Goal: Transaction & Acquisition: Purchase product/service

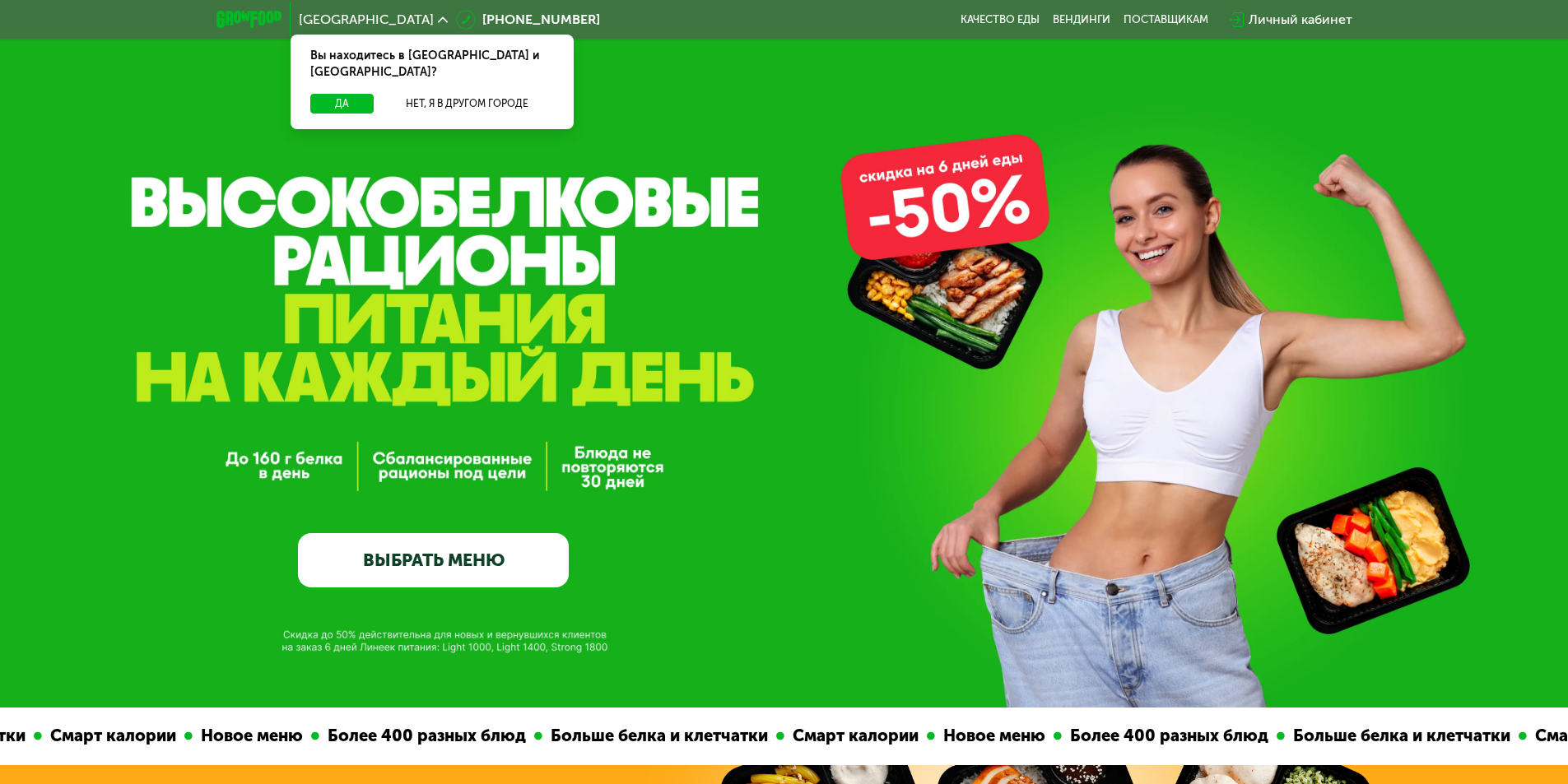
click at [526, 575] on link "ВЫБРАТЬ МЕНЮ" at bounding box center [433, 561] width 271 height 54
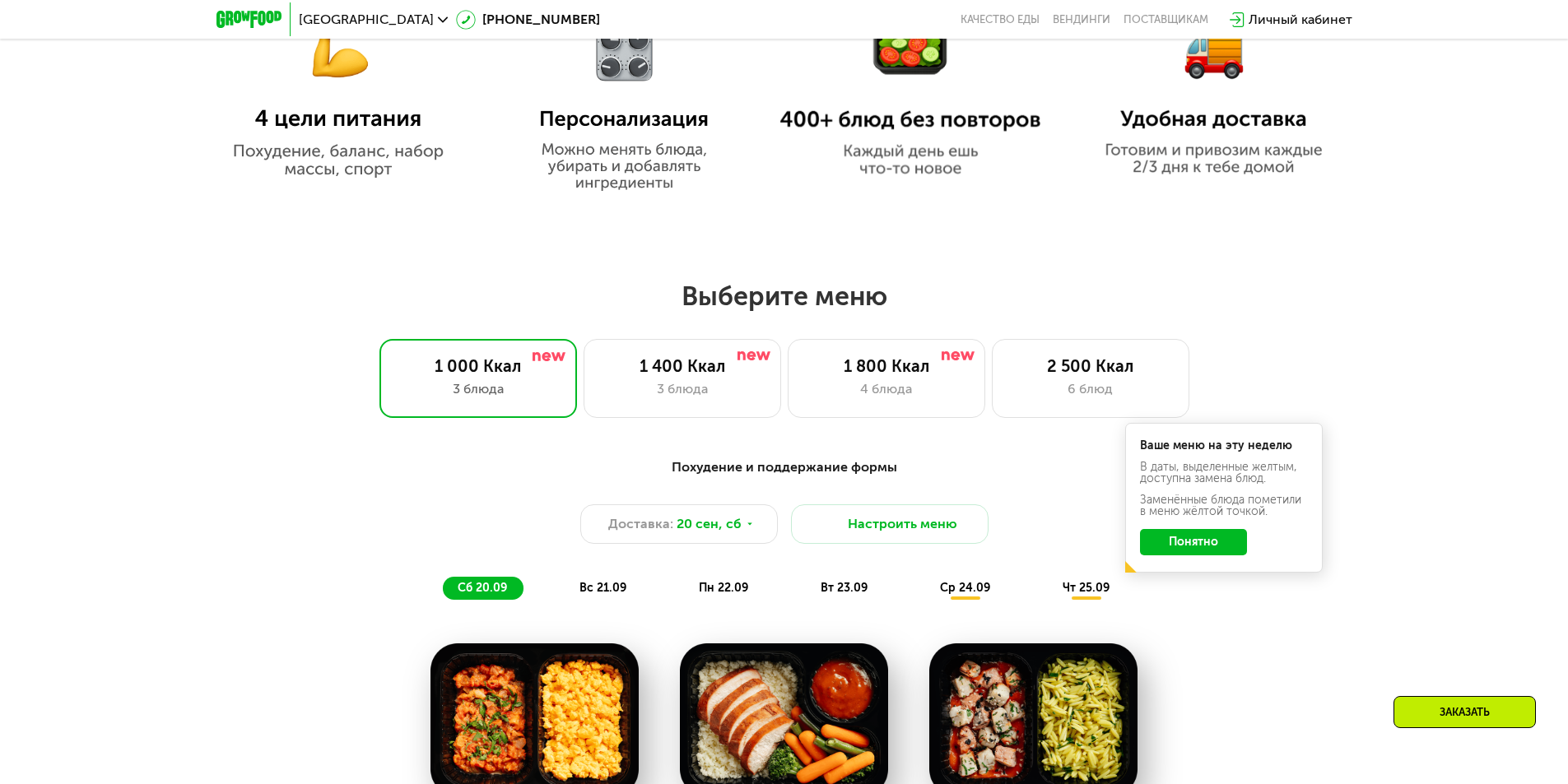
scroll to position [1200, 0]
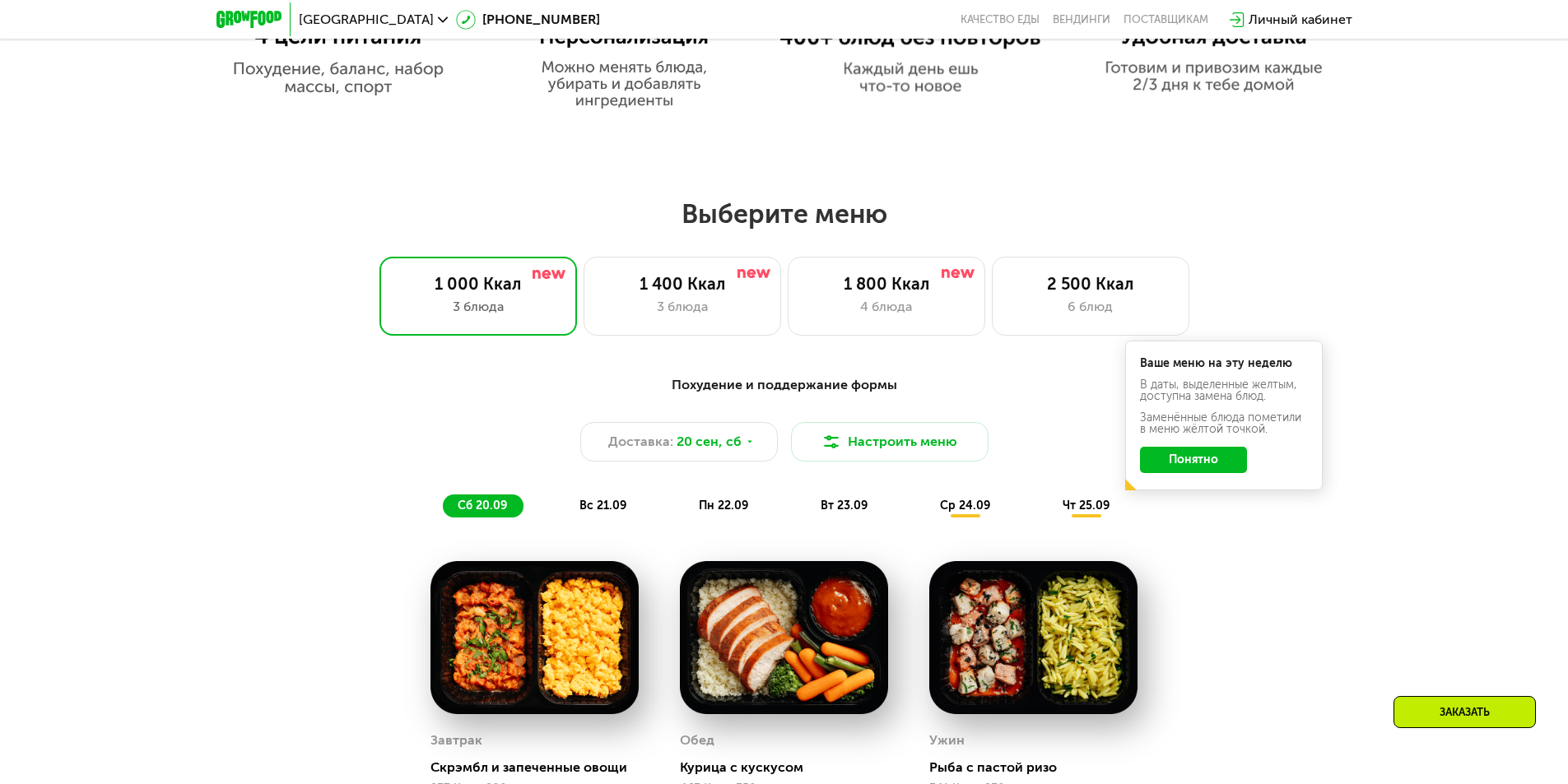
click at [1195, 468] on button "Понятно" at bounding box center [1194, 460] width 107 height 26
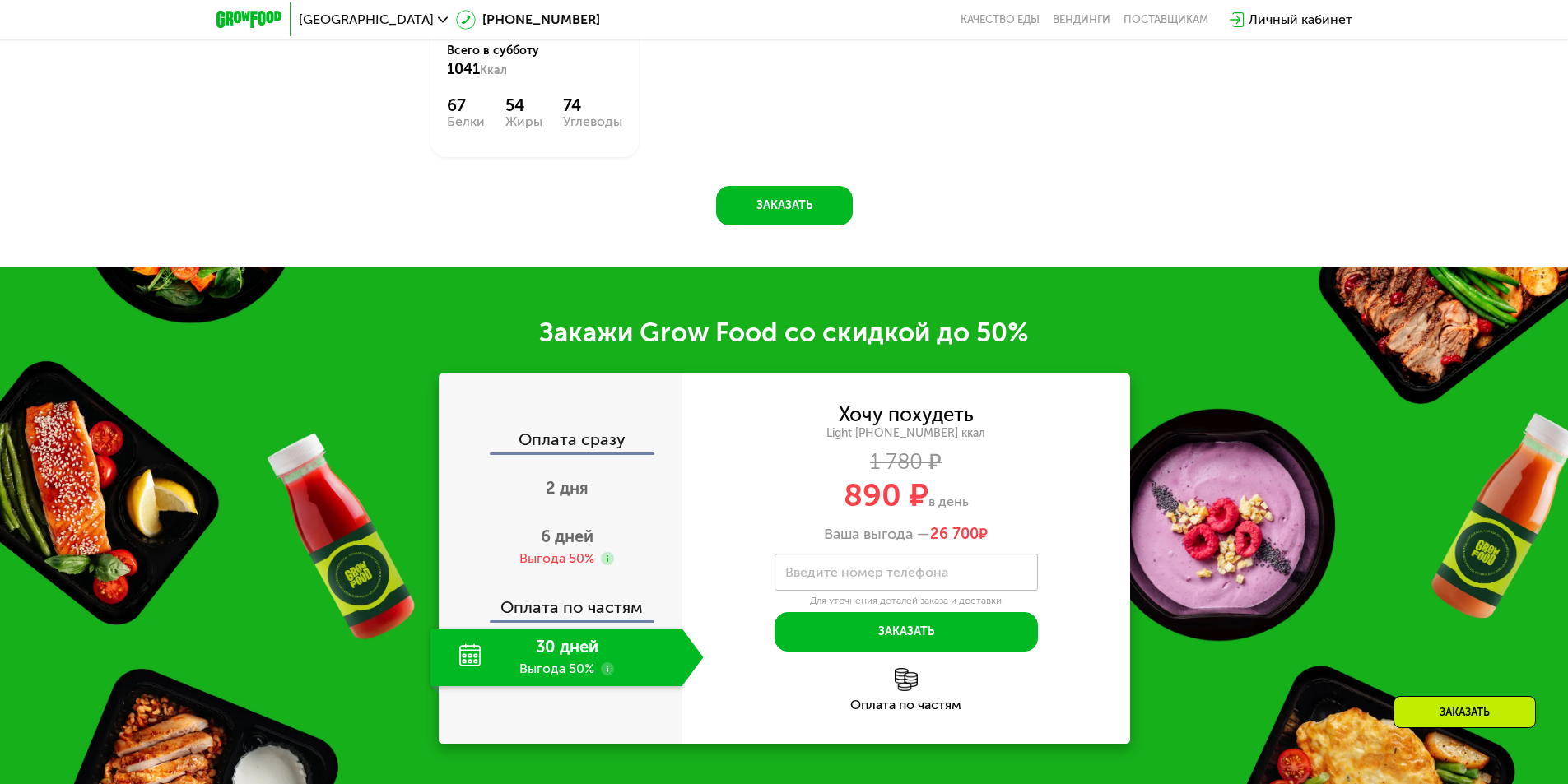
scroll to position [2105, 0]
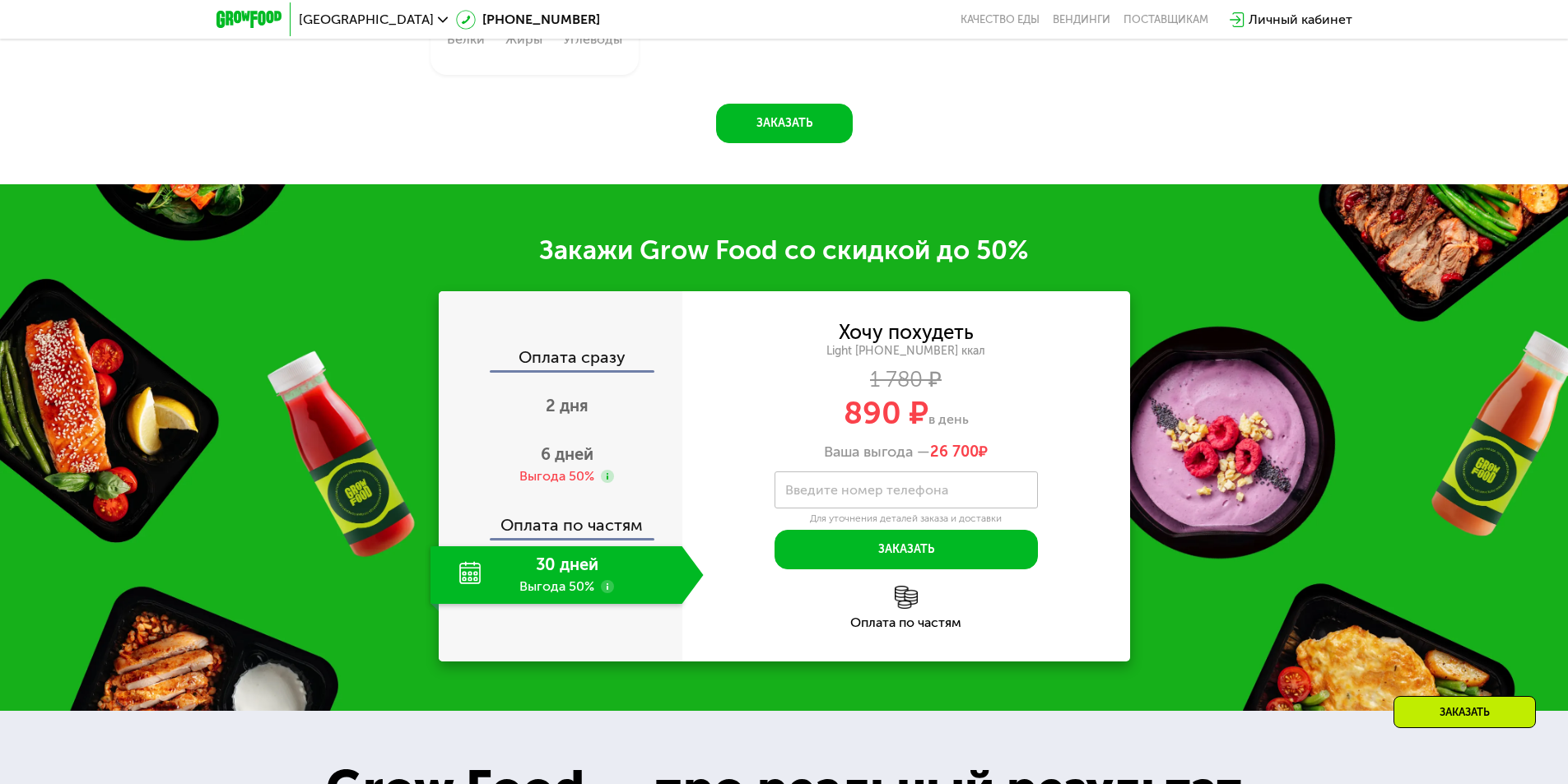
click at [468, 580] on div "30 дней Выгода 50%" at bounding box center [556, 576] width 252 height 58
click at [610, 590] on use at bounding box center [607, 586] width 13 height 13
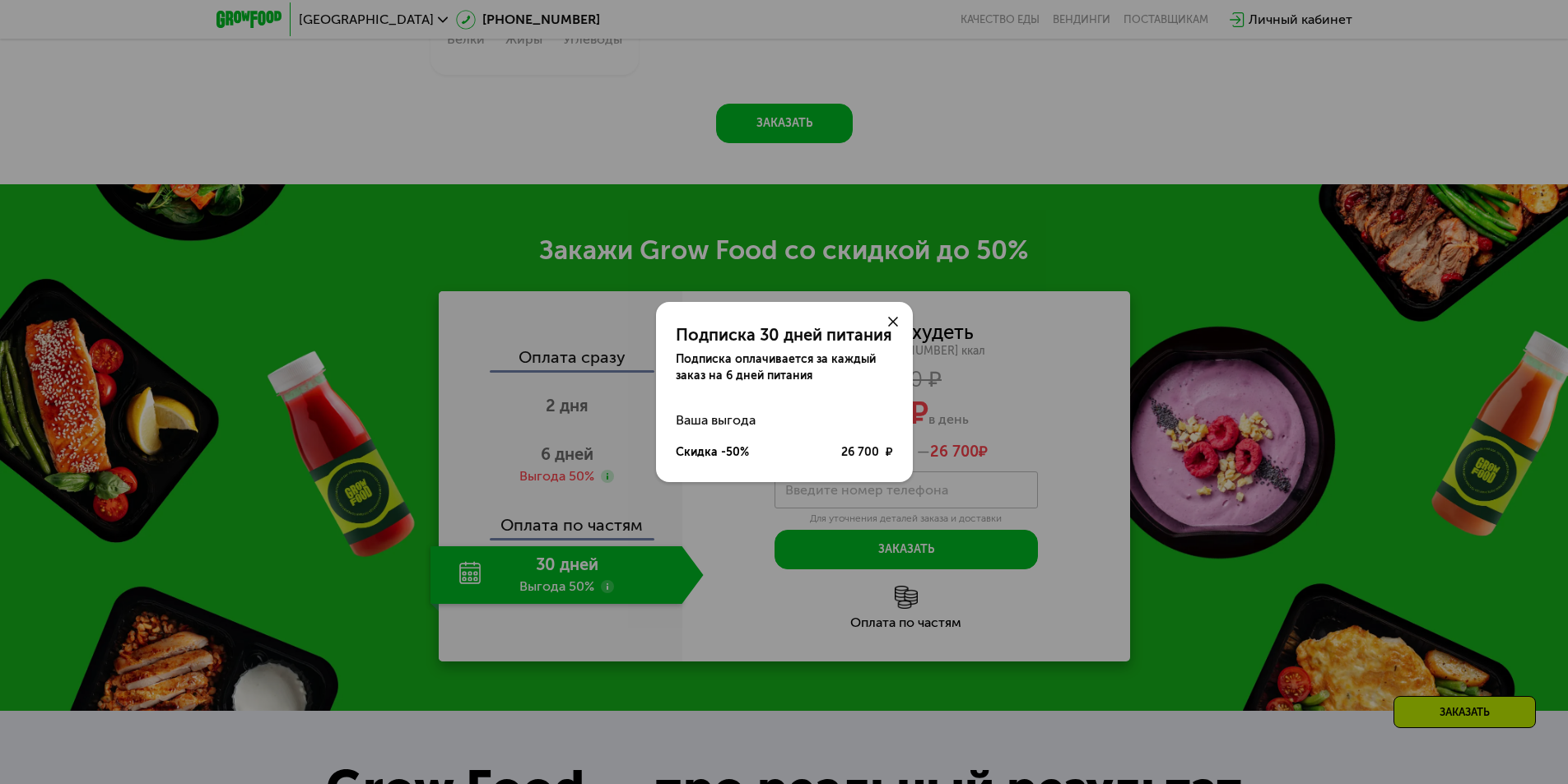
click at [894, 324] on icon at bounding box center [893, 321] width 10 height 10
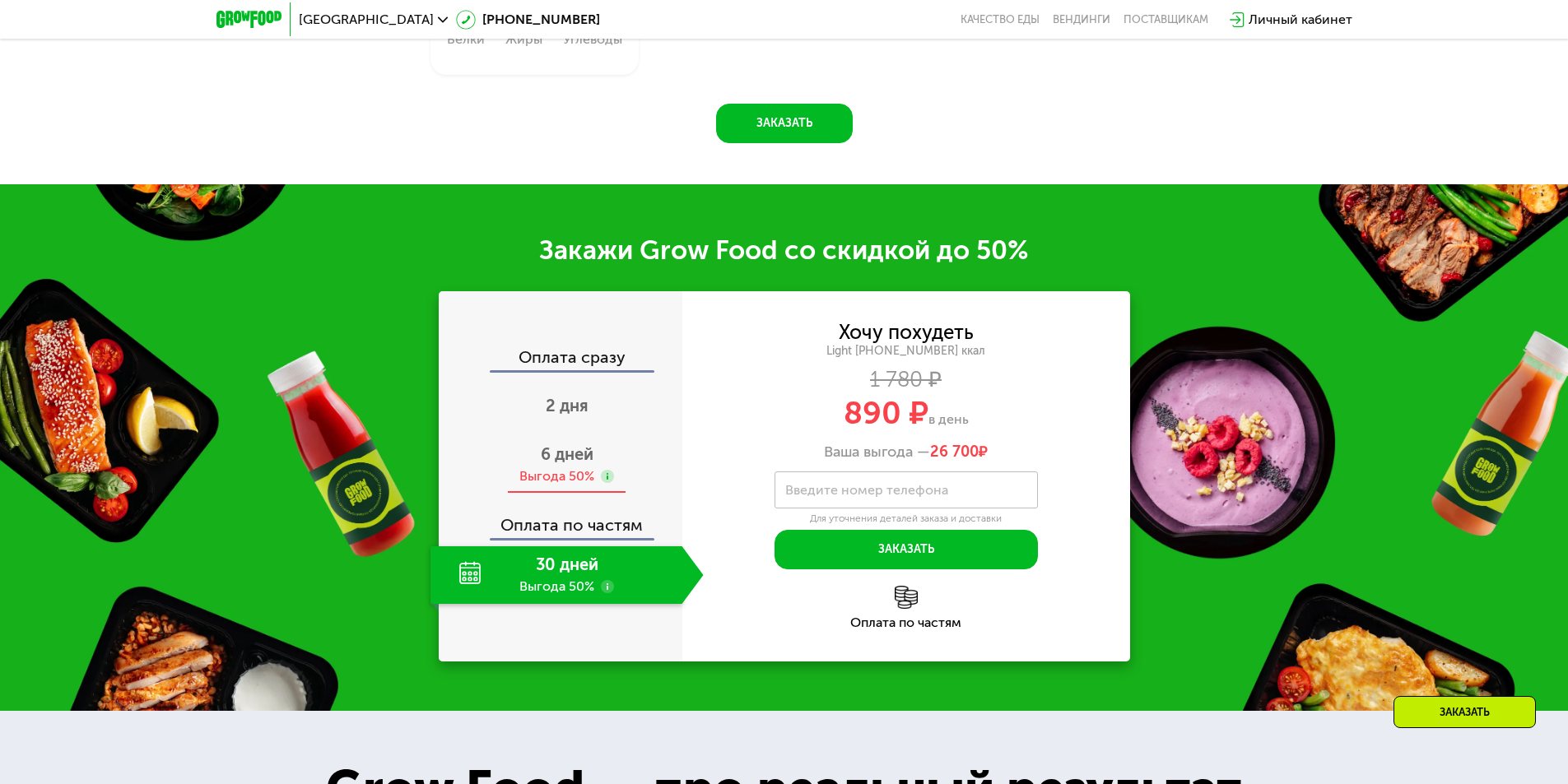
click at [626, 461] on div "6 дней Выгода 50%" at bounding box center [567, 465] width 273 height 58
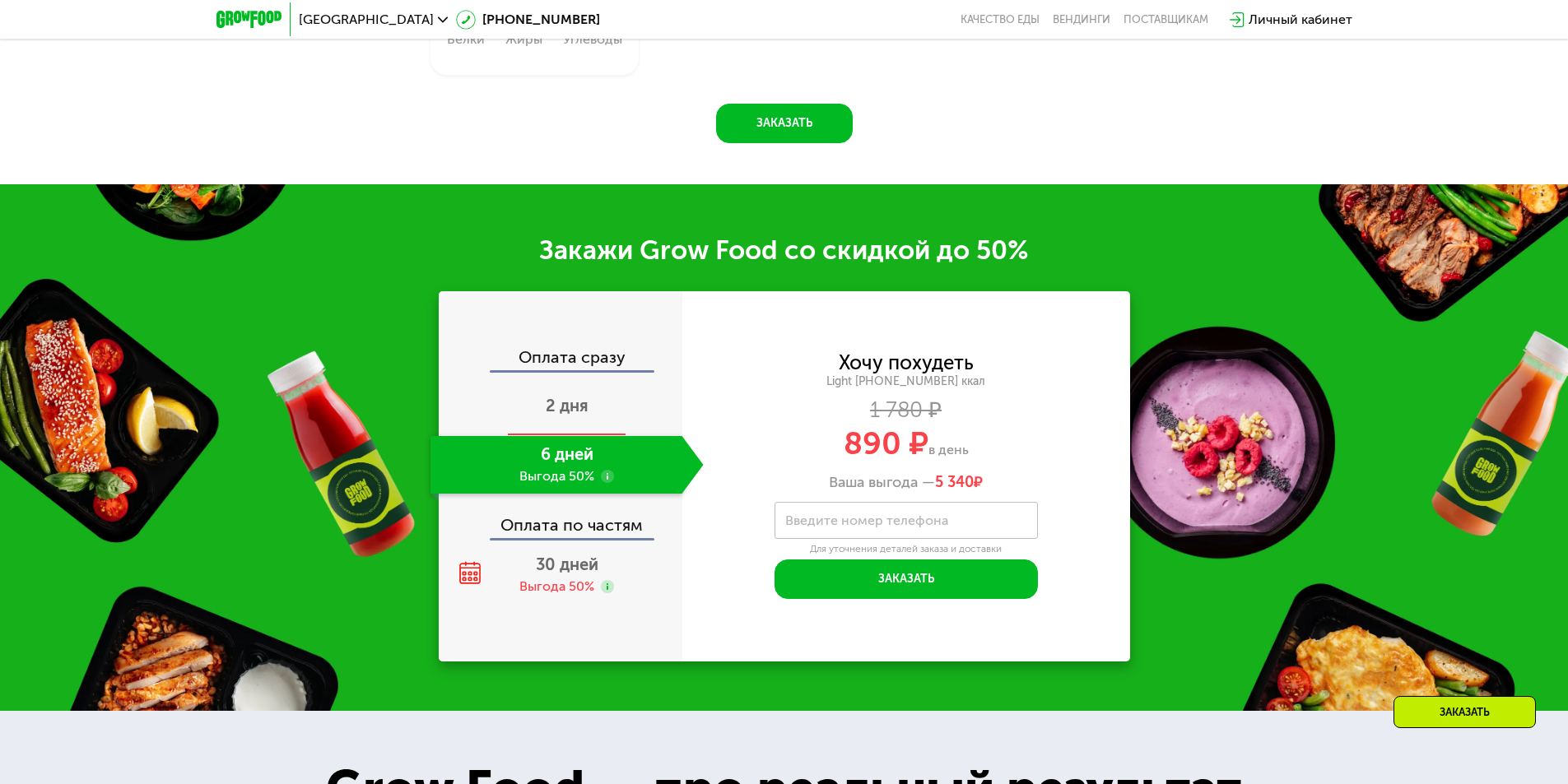
click at [602, 413] on div "2 дня" at bounding box center [567, 407] width 273 height 58
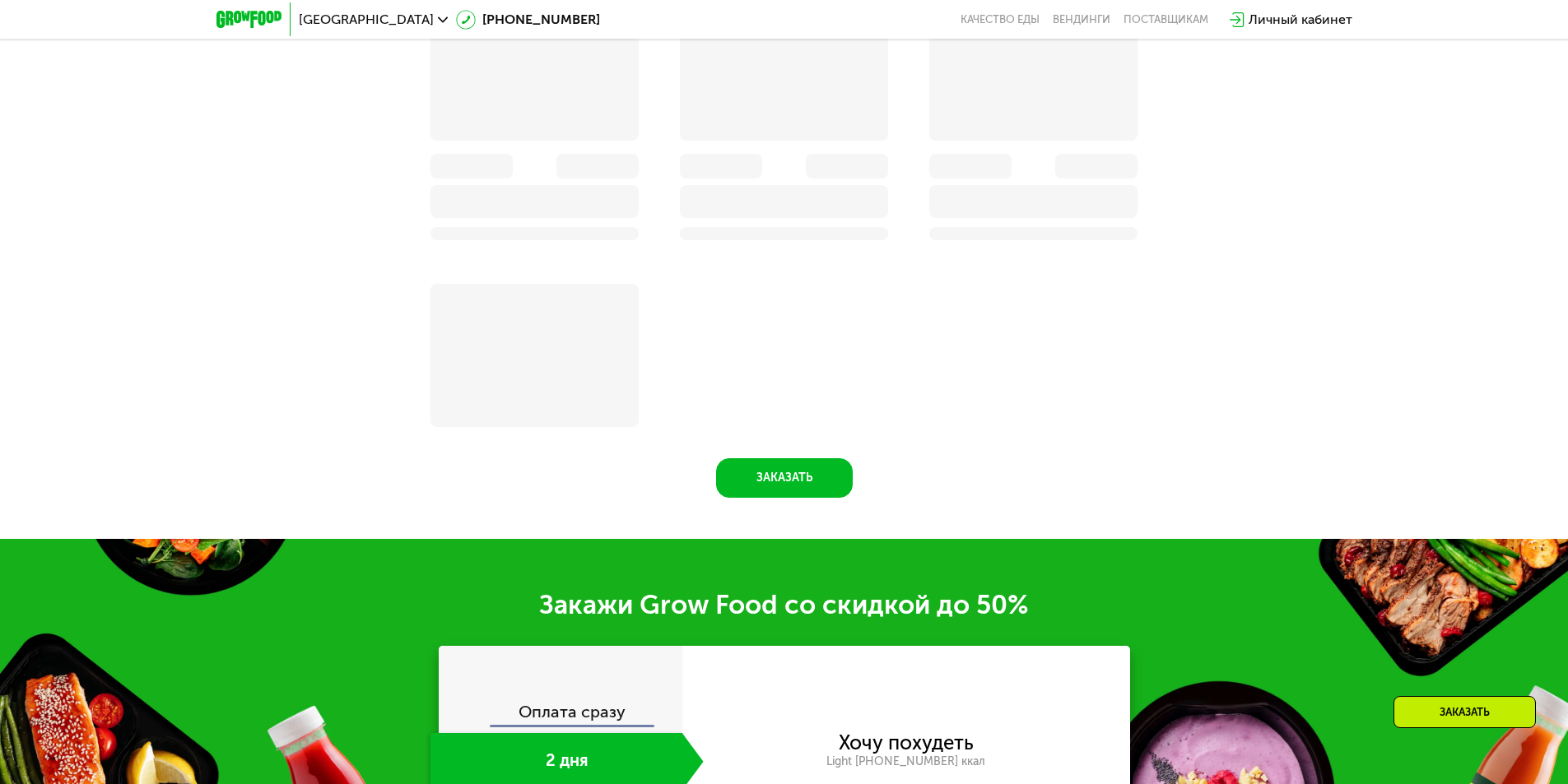
scroll to position [2460, 0]
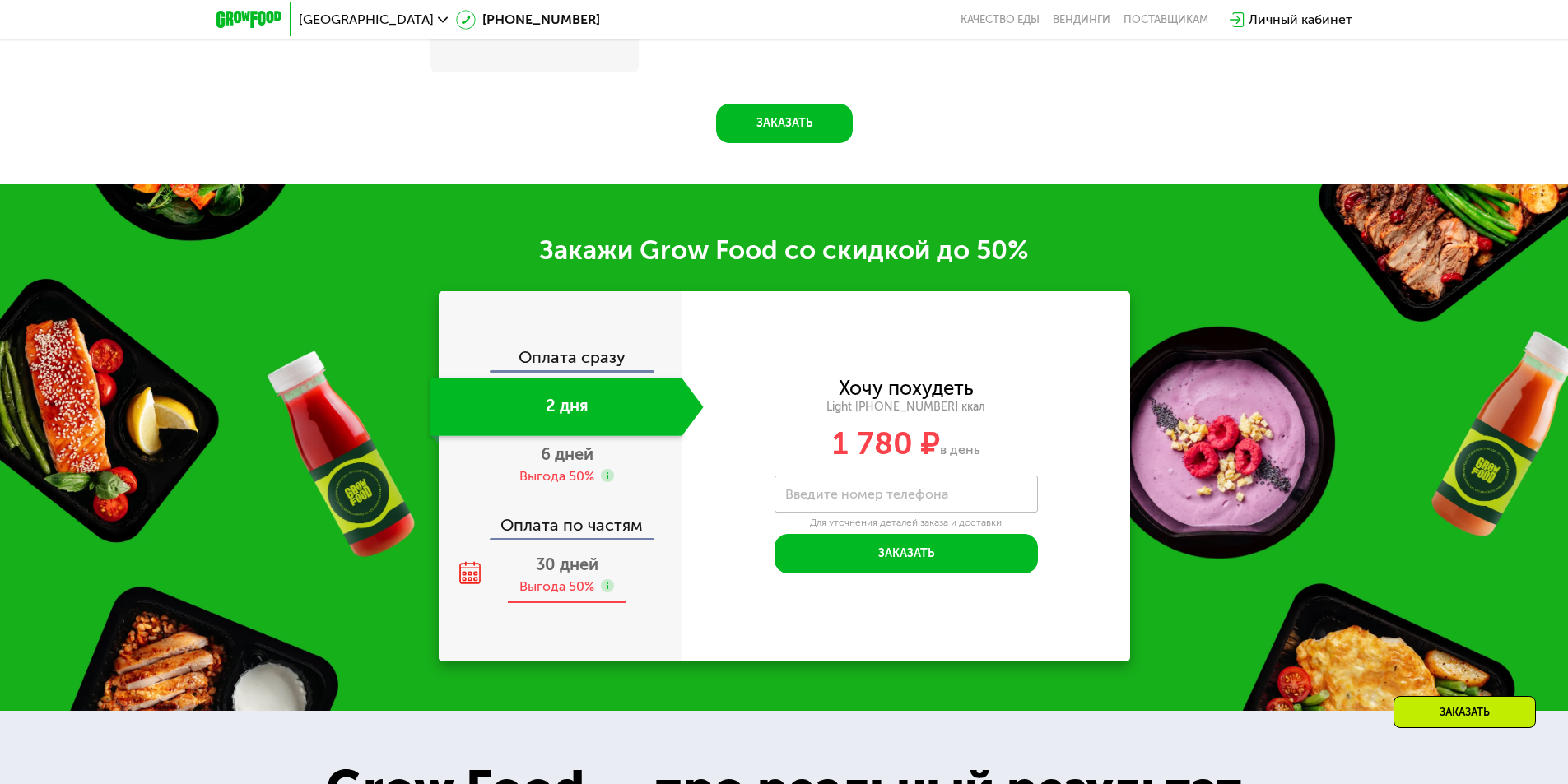
click at [578, 567] on span "30 дней" at bounding box center [567, 564] width 62 height 20
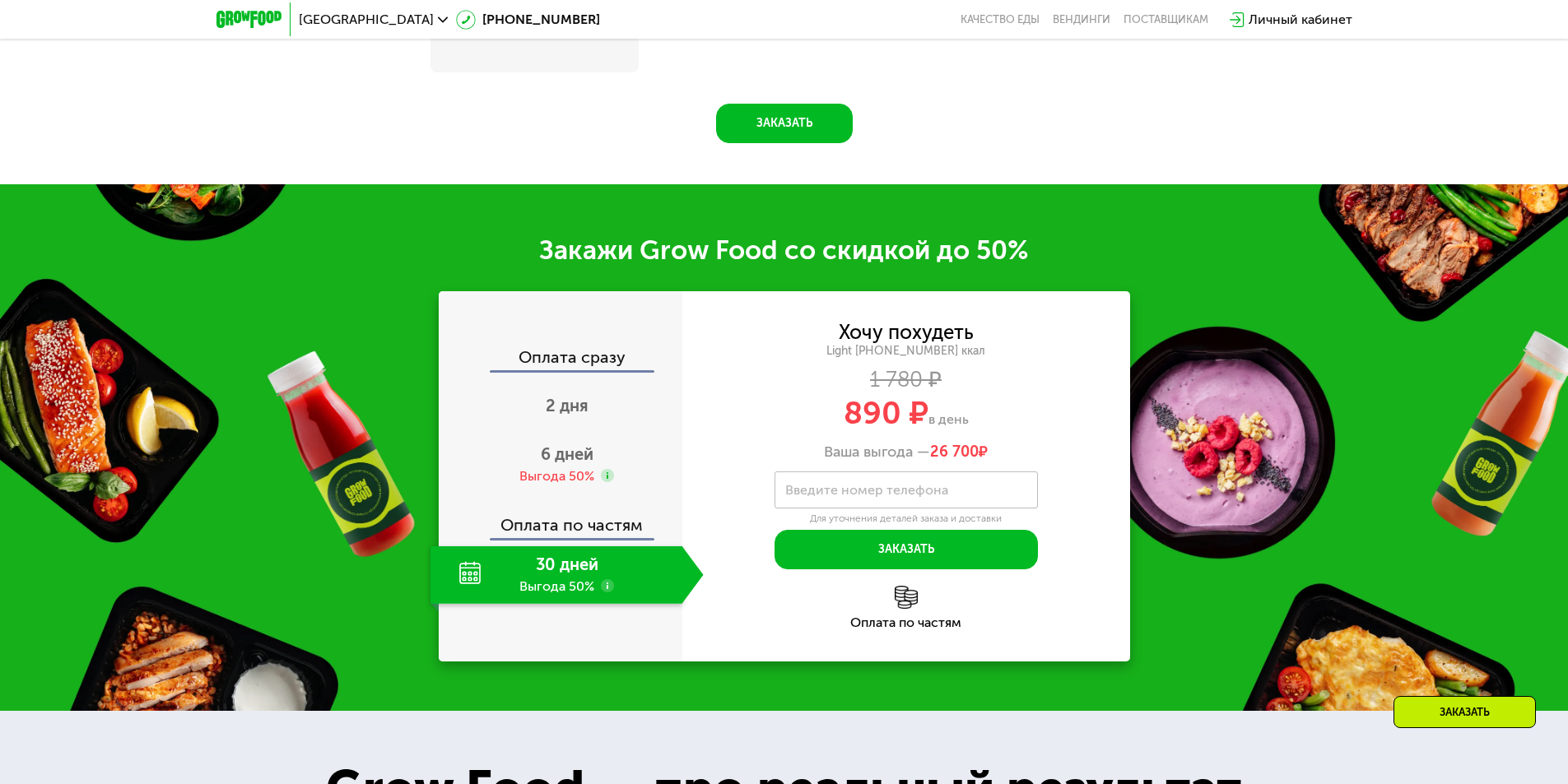
scroll to position [2105, 0]
click at [562, 428] on div "2 дня" at bounding box center [567, 407] width 273 height 58
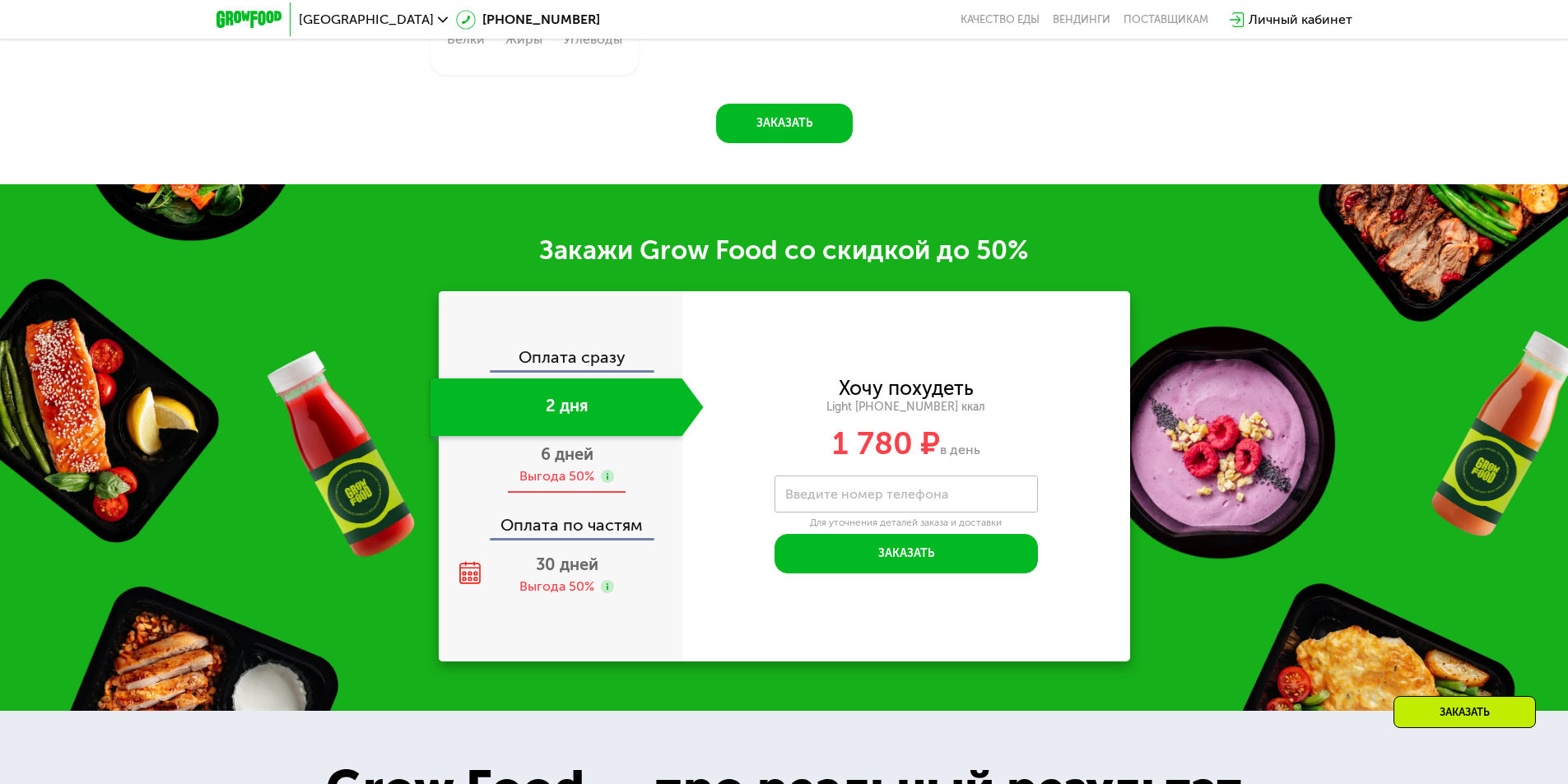
click at [577, 477] on div "Выгода 50%" at bounding box center [557, 477] width 74 height 18
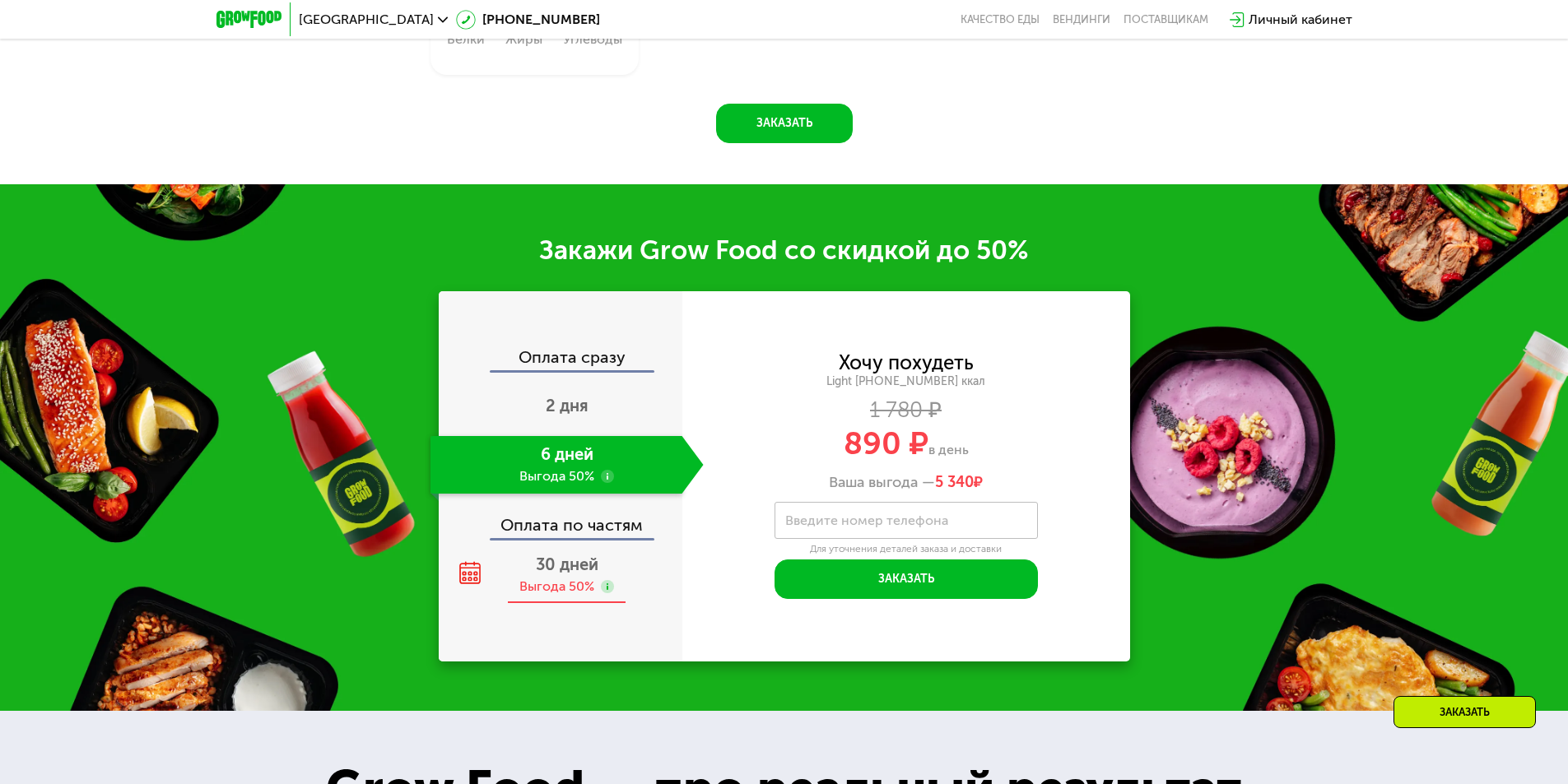
click at [578, 569] on span "30 дней" at bounding box center [567, 564] width 62 height 20
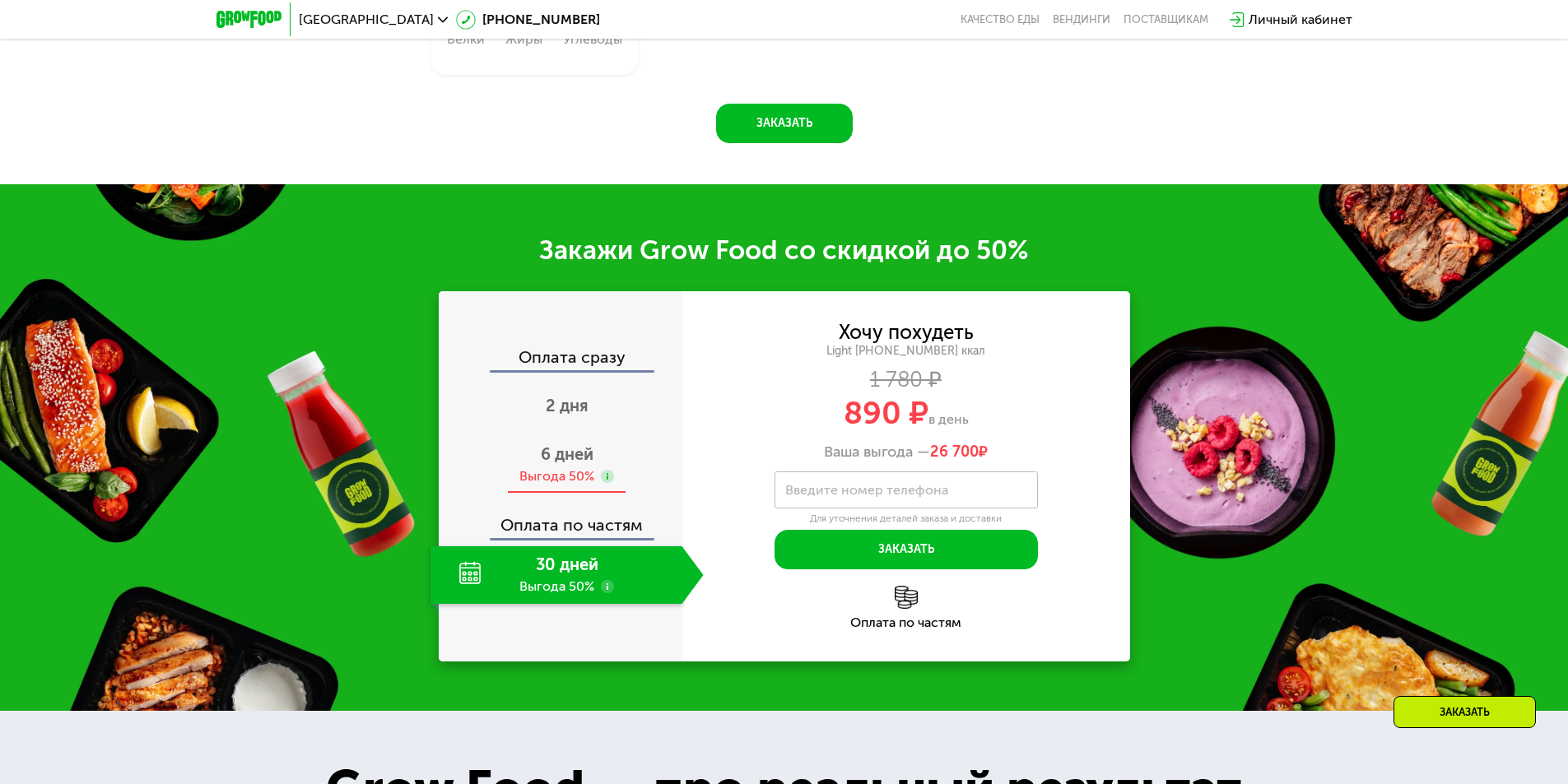
click at [621, 481] on div "6 дней Выгода 50%" at bounding box center [567, 465] width 273 height 58
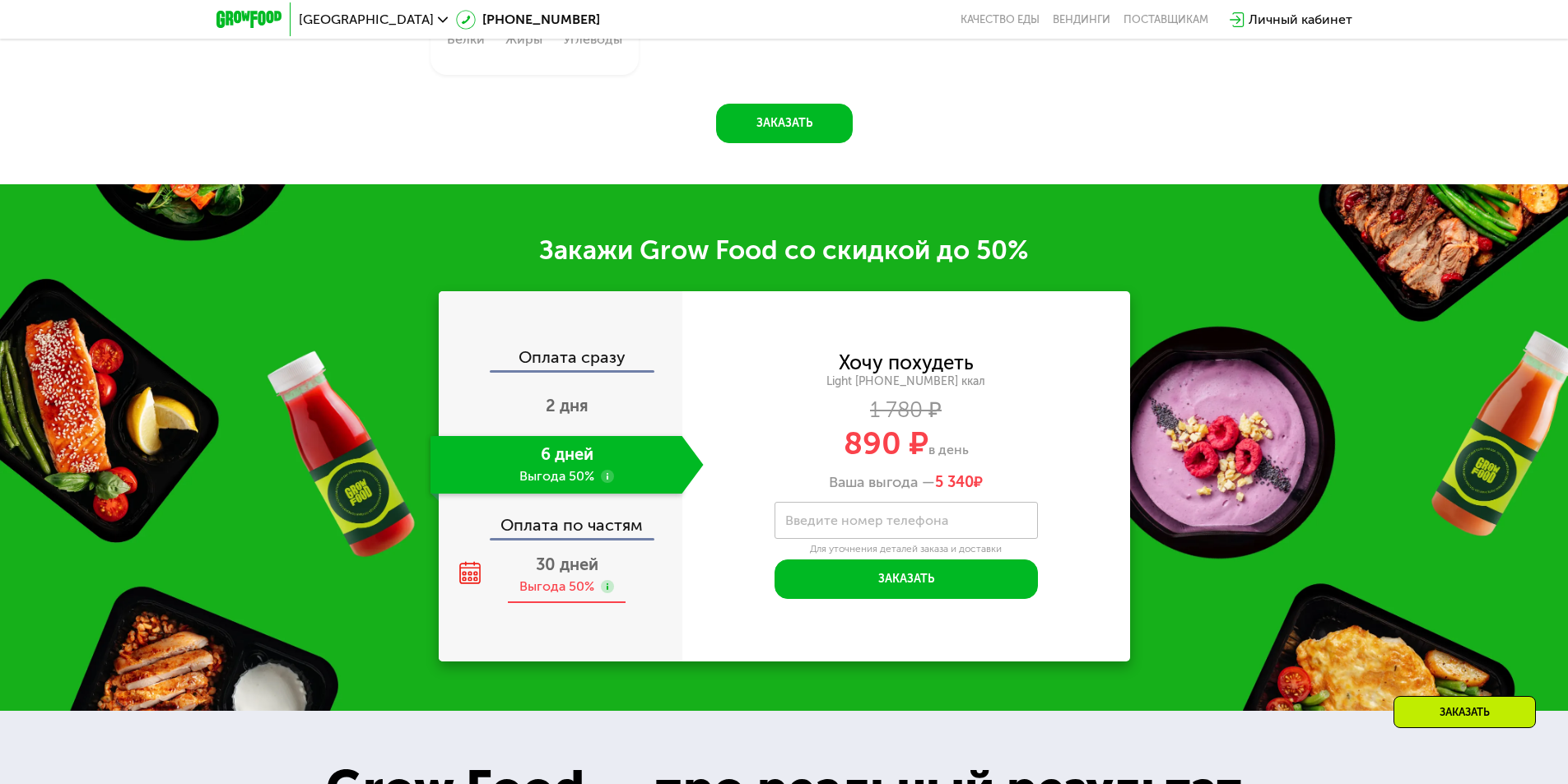
click at [612, 560] on div "30 дней Выгода 50%" at bounding box center [567, 576] width 273 height 58
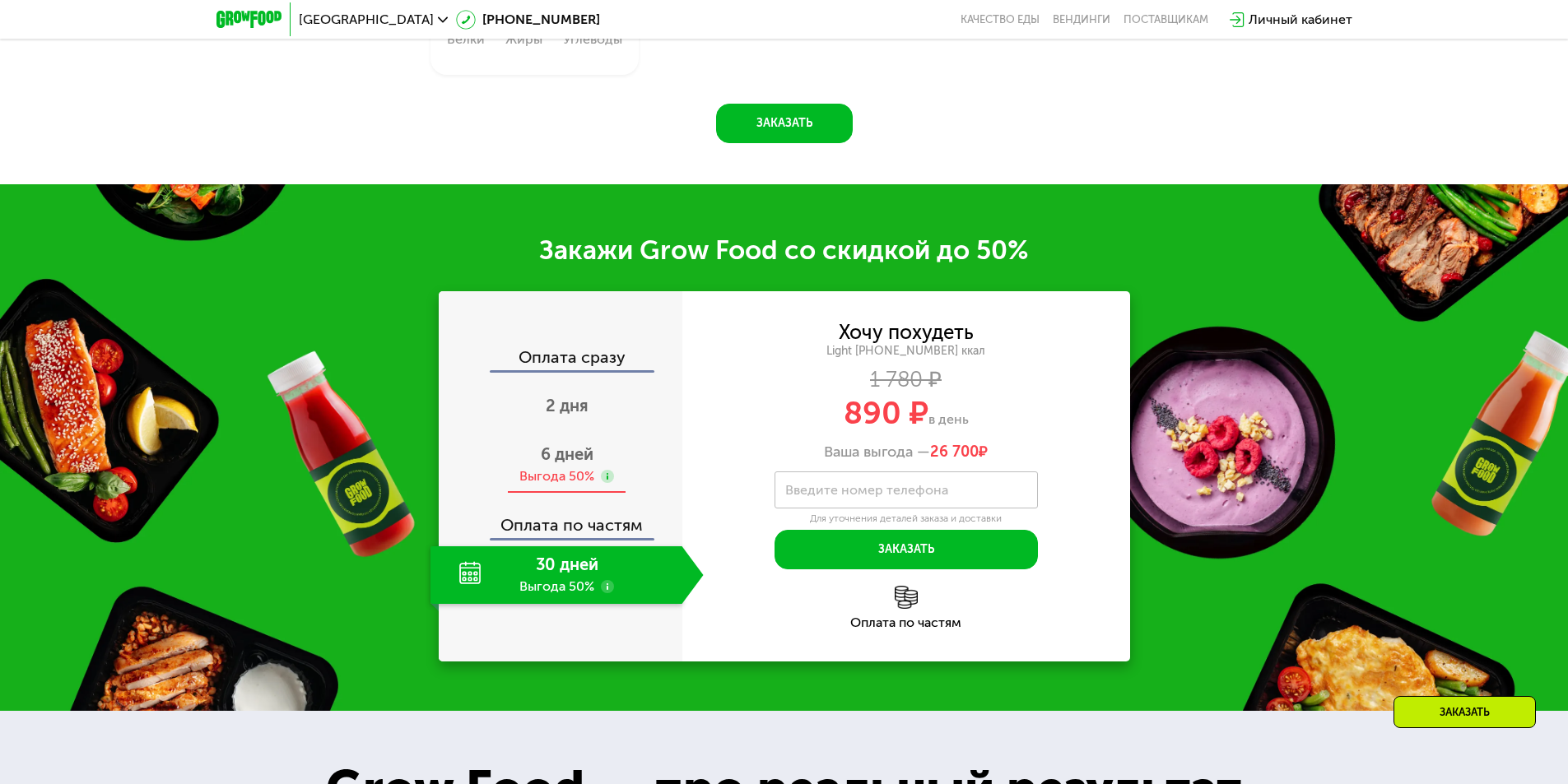
click at [536, 472] on div "6 дней Выгода 50%" at bounding box center [567, 465] width 273 height 58
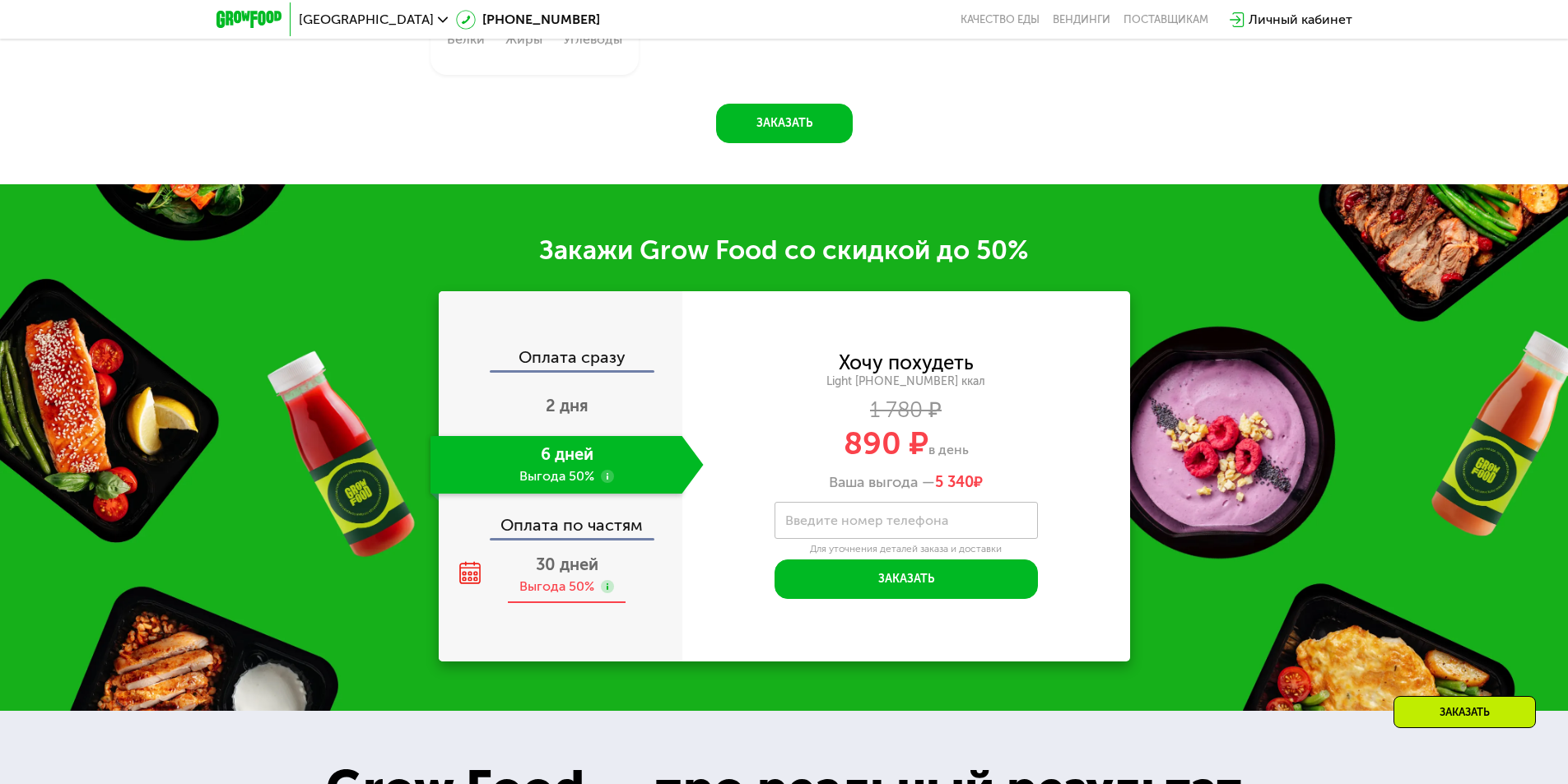
click at [536, 583] on div "Выгода 50%" at bounding box center [557, 586] width 74 height 18
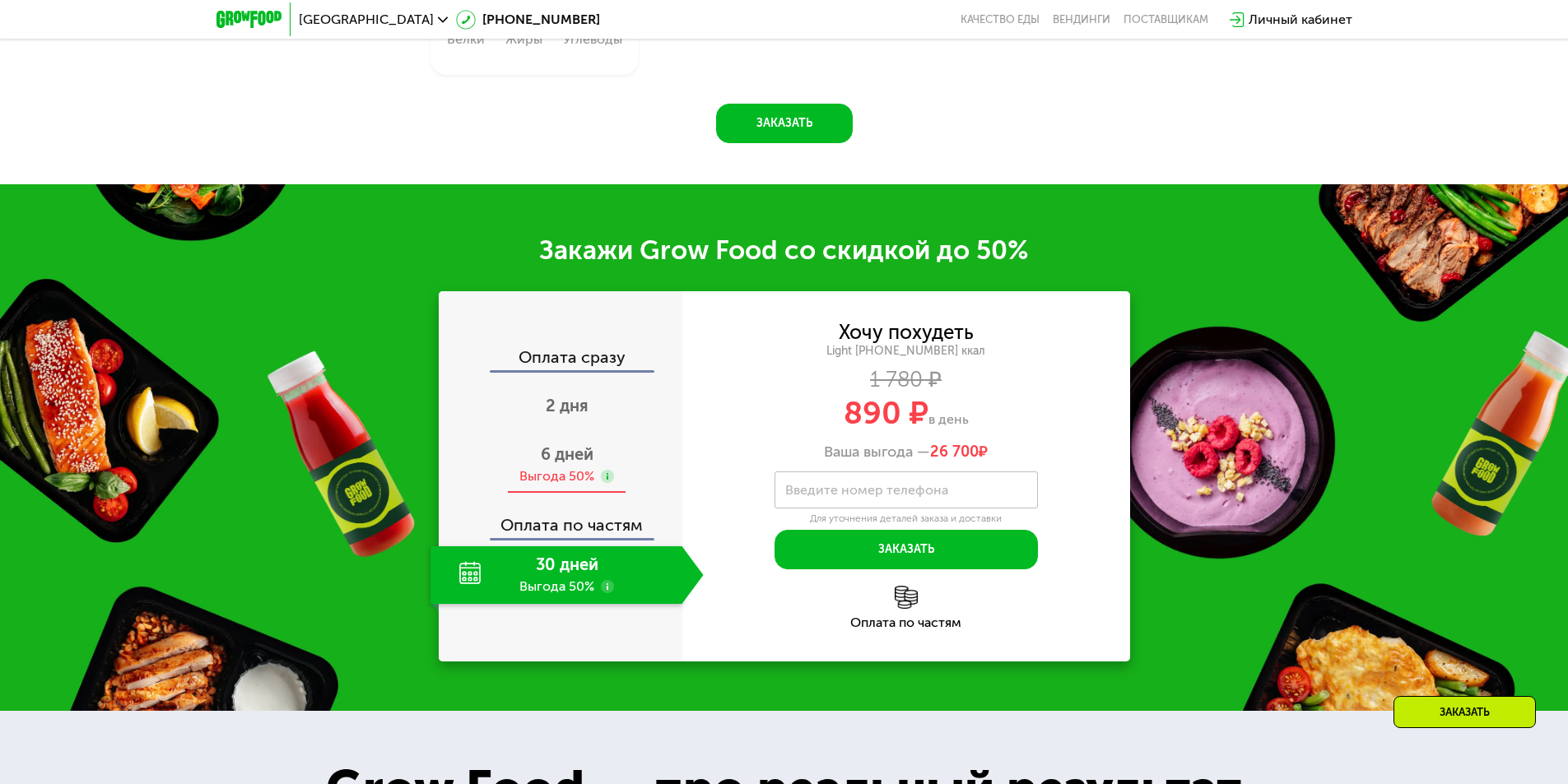
click at [582, 480] on div "Выгода 50%" at bounding box center [557, 477] width 74 height 18
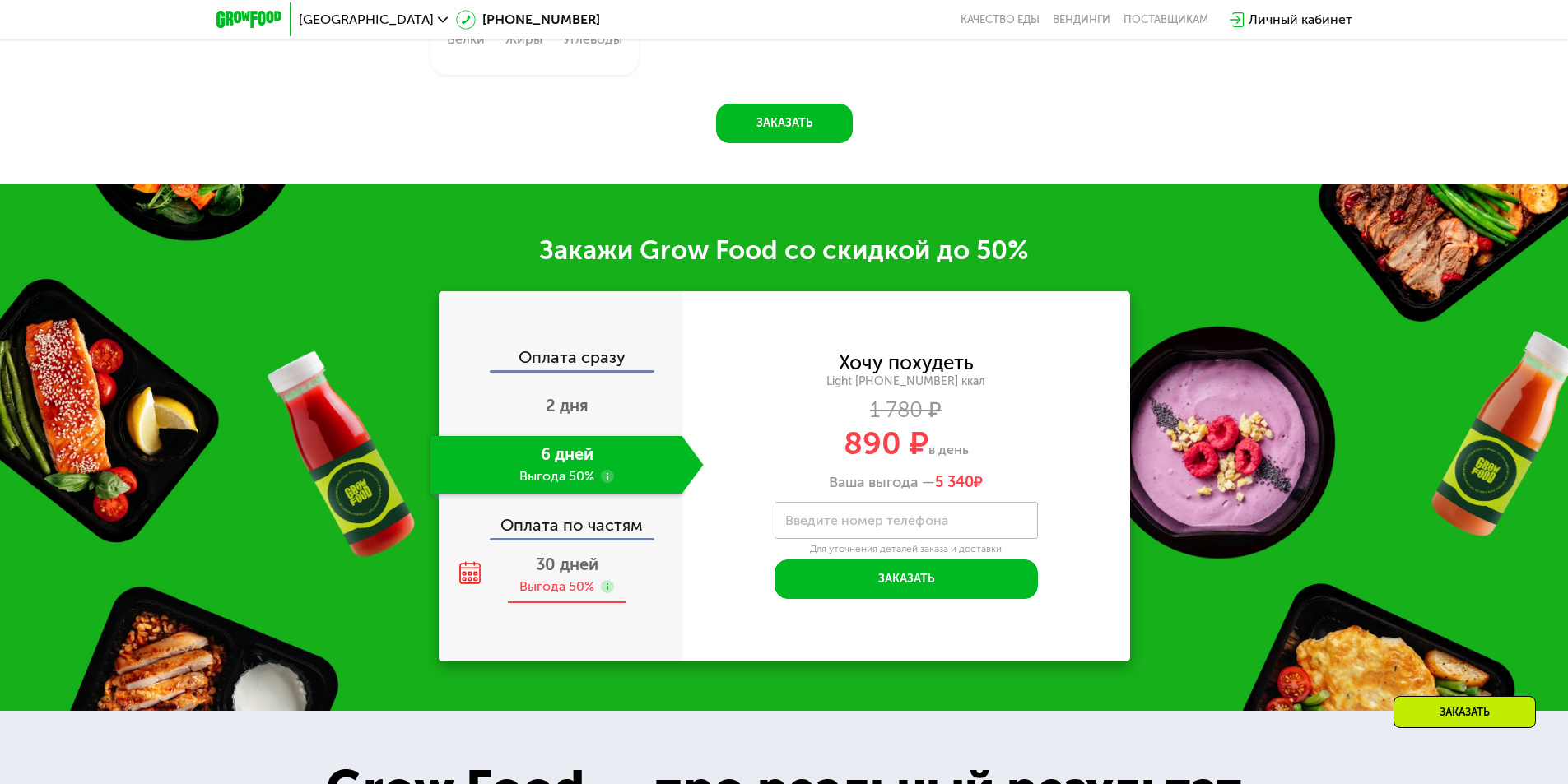
click at [583, 564] on span "30 дней" at bounding box center [567, 564] width 62 height 20
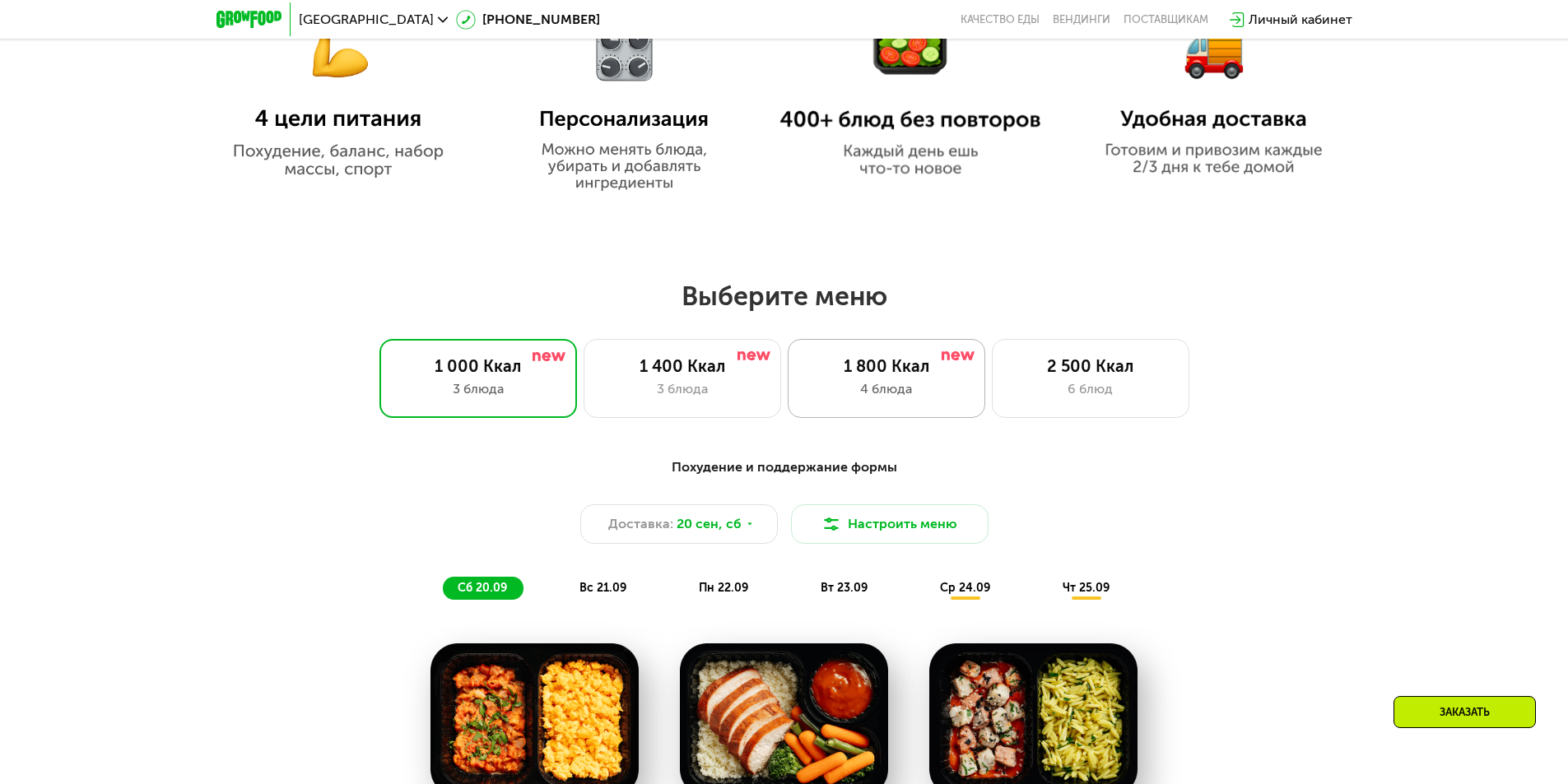
scroll to position [1200, 0]
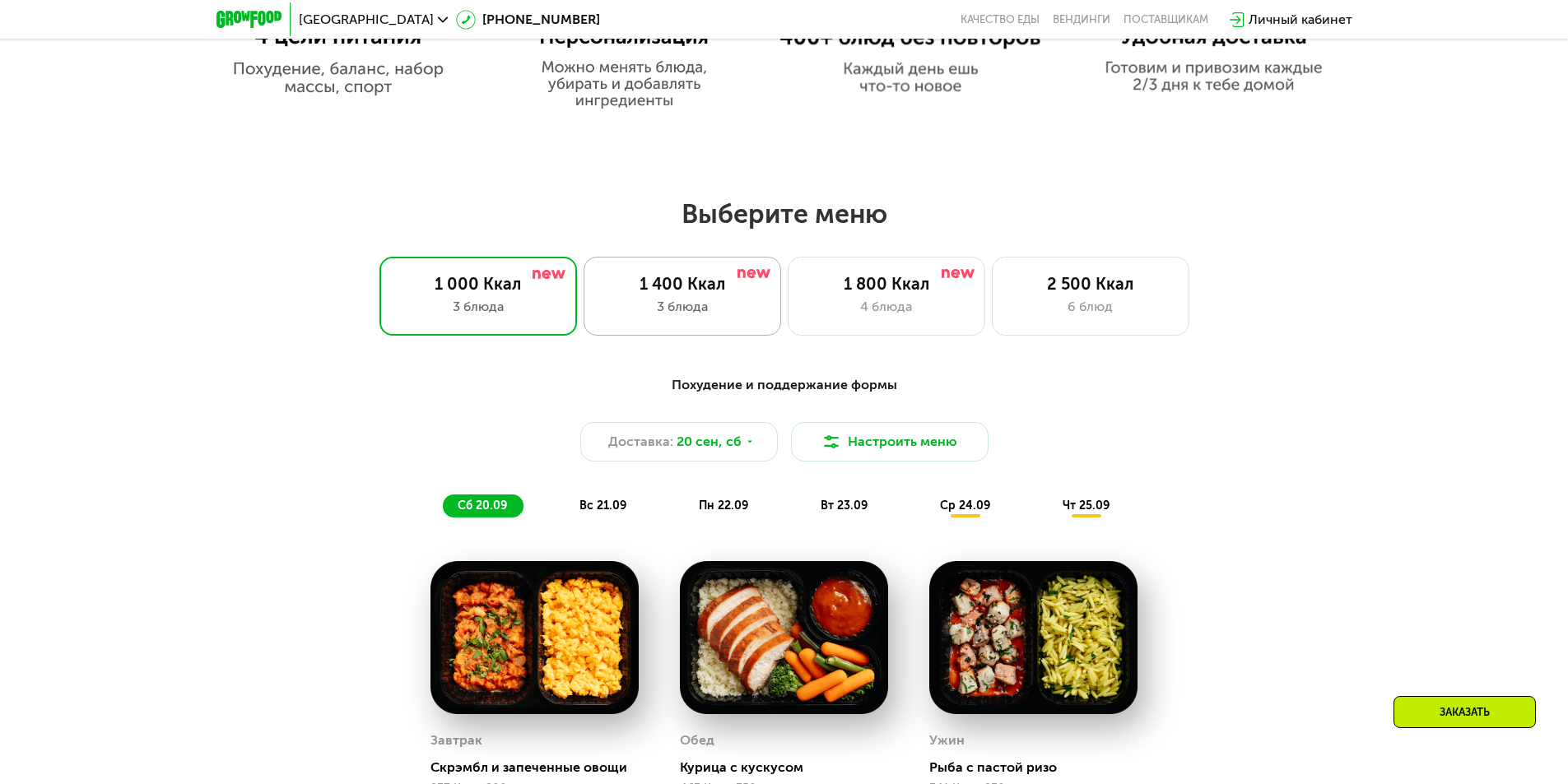
click at [757, 309] on div "3 блюда" at bounding box center [683, 307] width 163 height 20
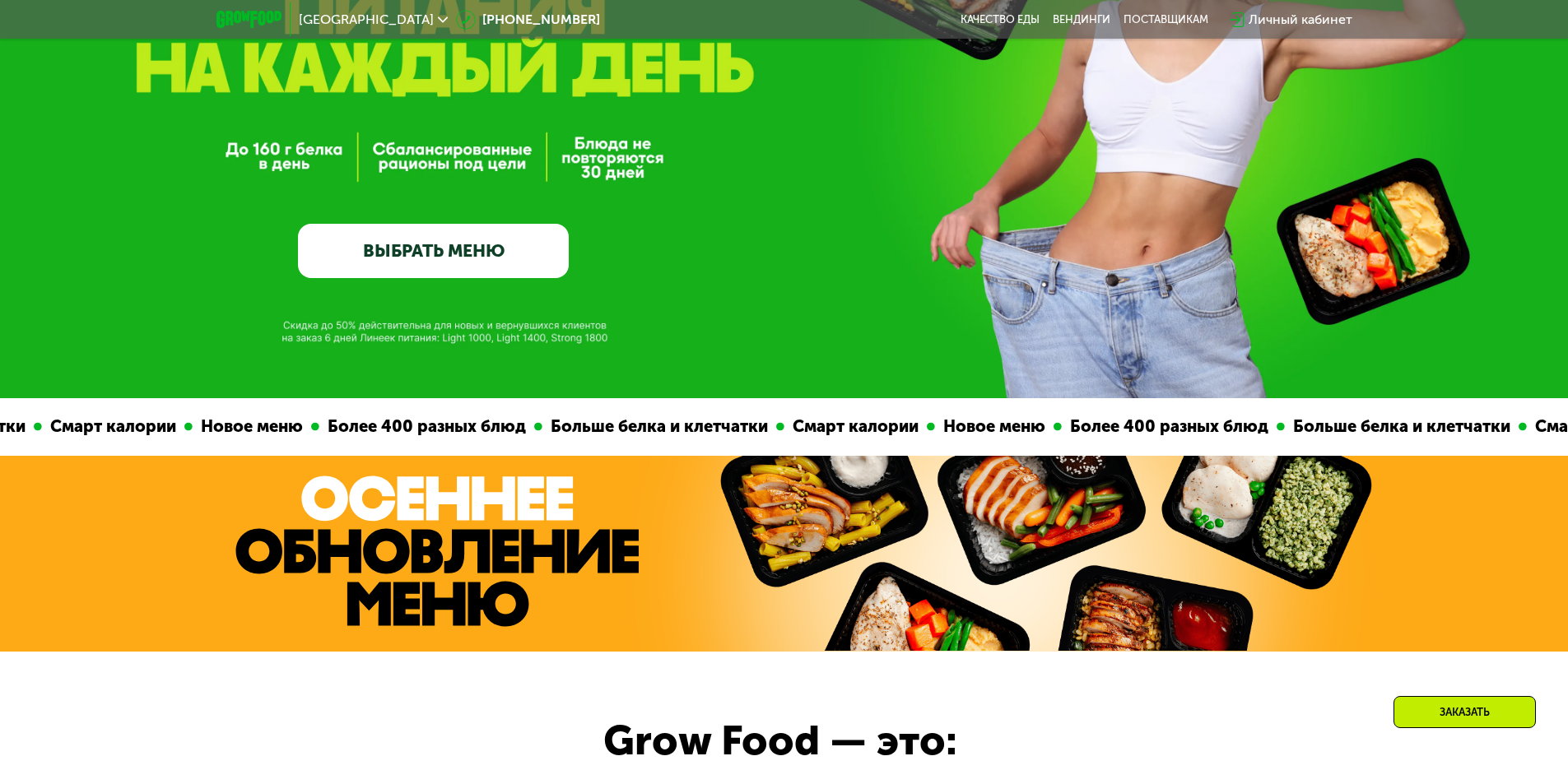
scroll to position [0, 0]
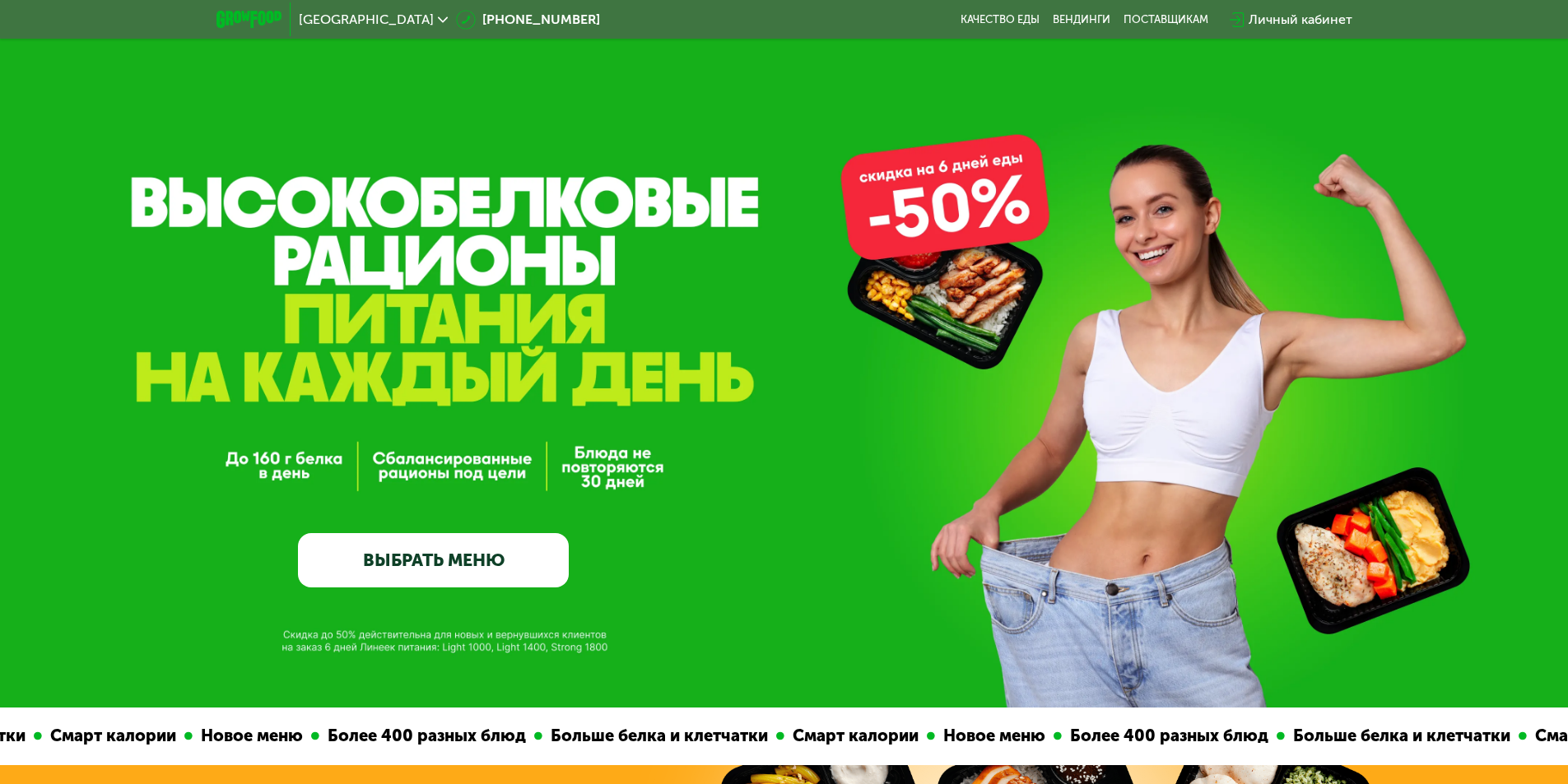
click at [473, 537] on link "ВЫБРАТЬ МЕНЮ" at bounding box center [433, 561] width 271 height 54
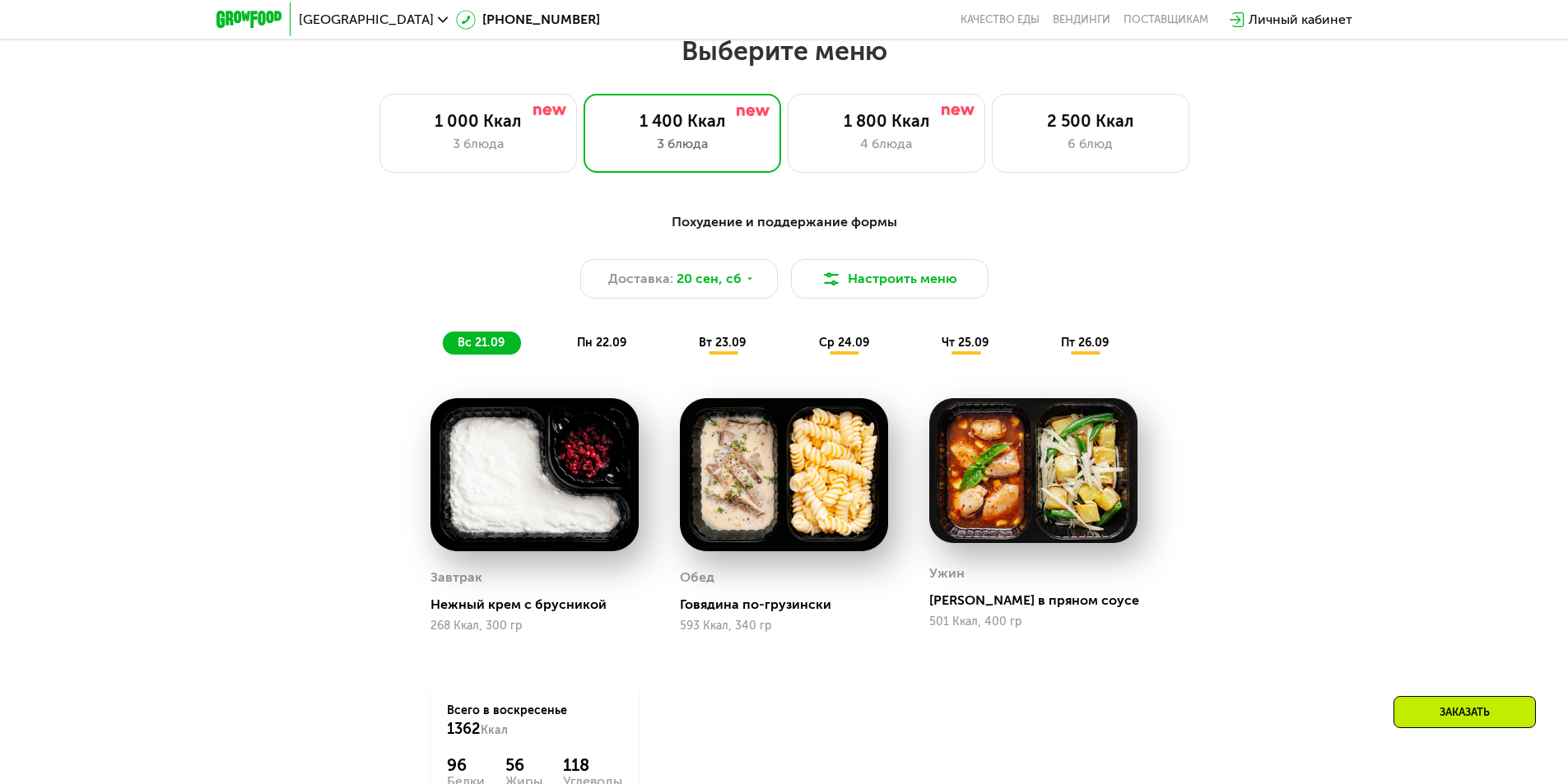
scroll to position [1364, 0]
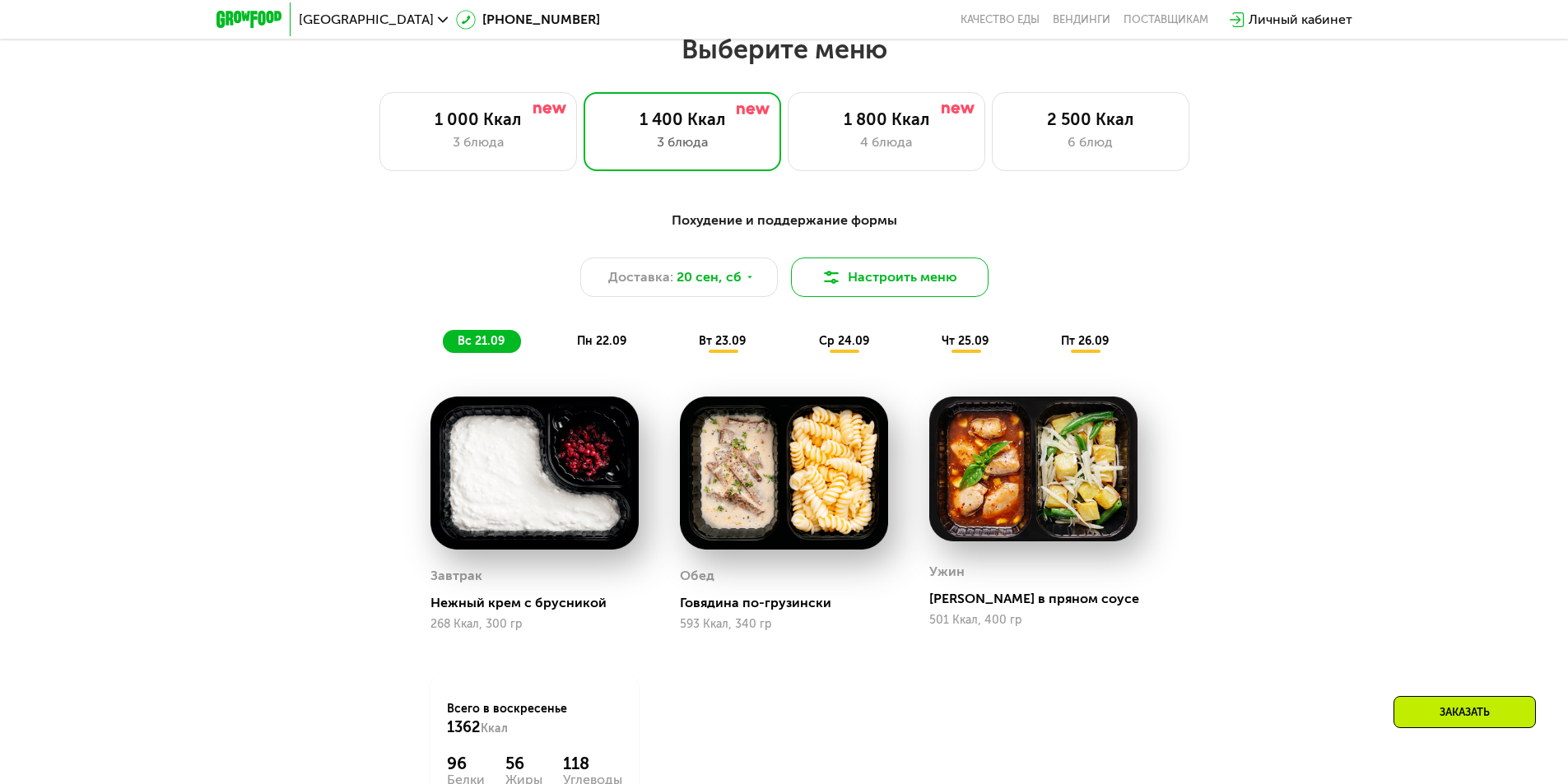
click at [852, 277] on button "Настроить меню" at bounding box center [890, 277] width 197 height 39
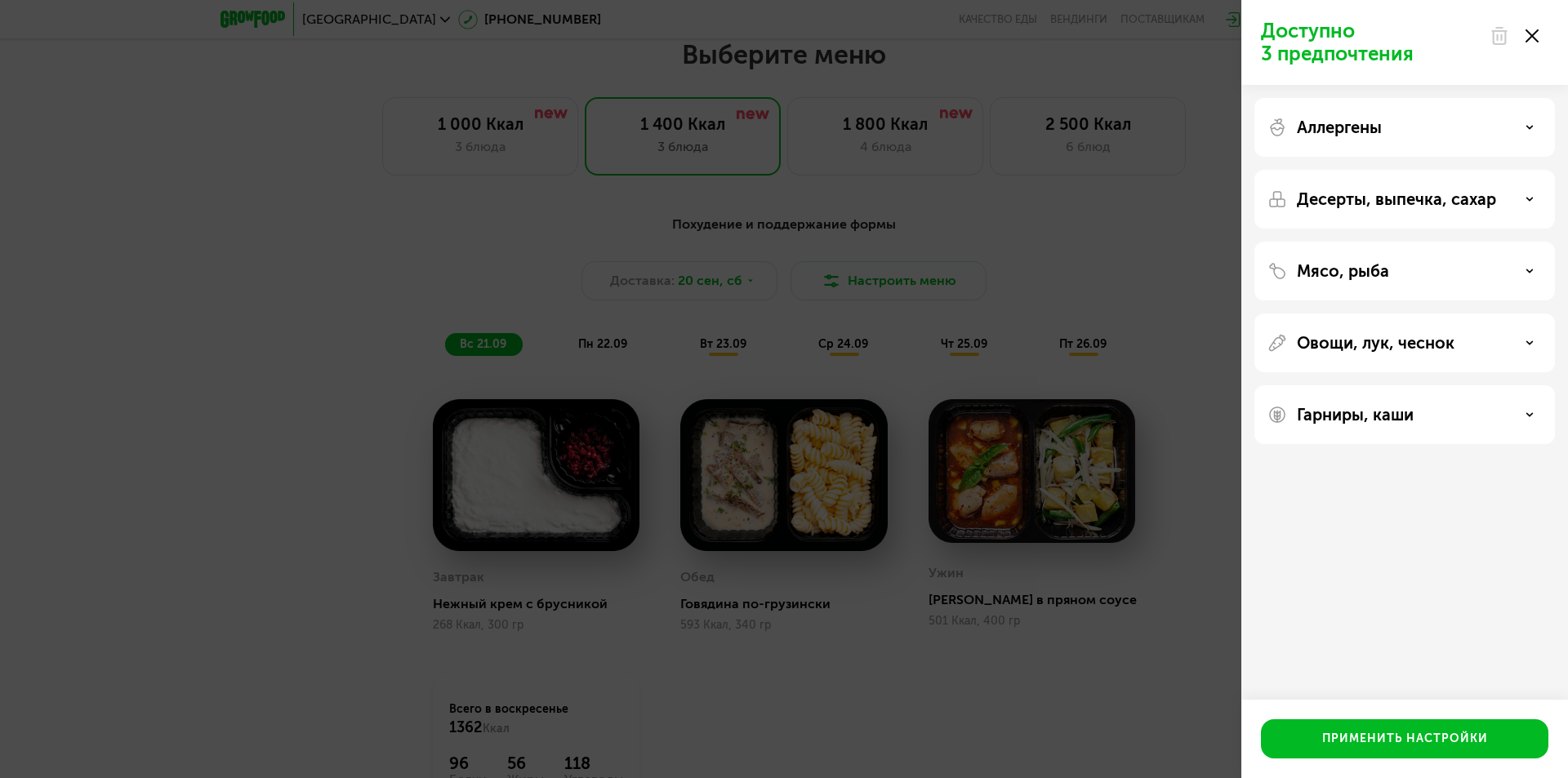
click at [1529, 45] on div at bounding box center [1513, 37] width 69 height 33
click at [1526, 41] on icon at bounding box center [1531, 36] width 13 height 13
